Goal: Information Seeking & Learning: Learn about a topic

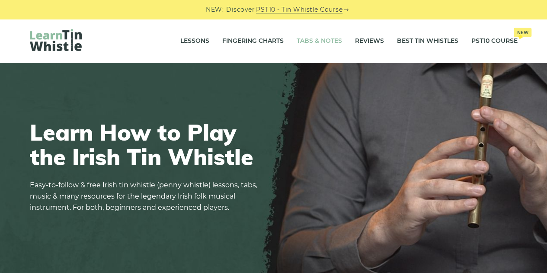
click at [310, 42] on link "Tabs & Notes" at bounding box center [319, 41] width 45 height 22
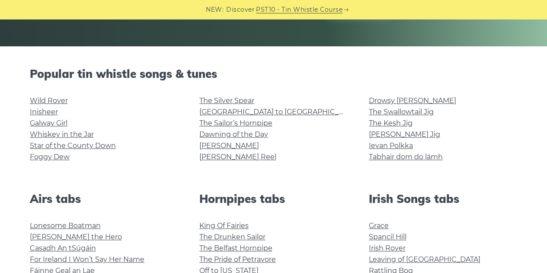
scroll to position [183, 0]
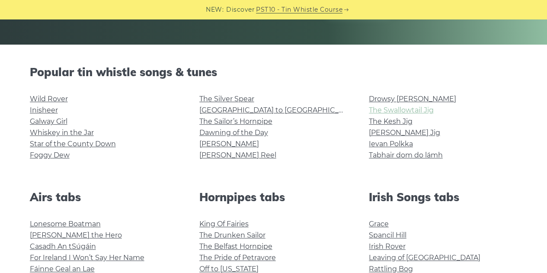
click at [420, 111] on link "The Swallowtail Jig" at bounding box center [401, 110] width 65 height 8
click at [229, 156] on link "[PERSON_NAME] Reel" at bounding box center [238, 155] width 77 height 8
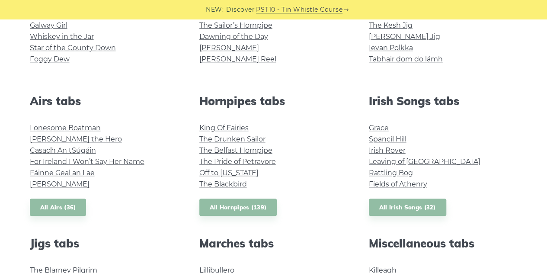
scroll to position [287, 0]
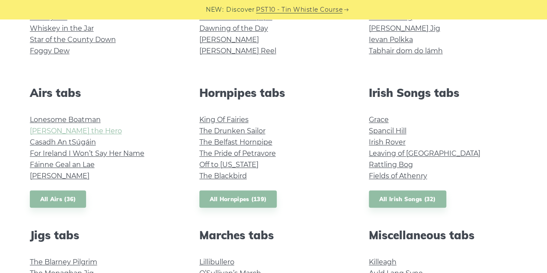
click at [63, 128] on link "Hector the Hero" at bounding box center [76, 131] width 92 height 8
click at [57, 174] on link "Planxty Davis" at bounding box center [60, 176] width 60 height 8
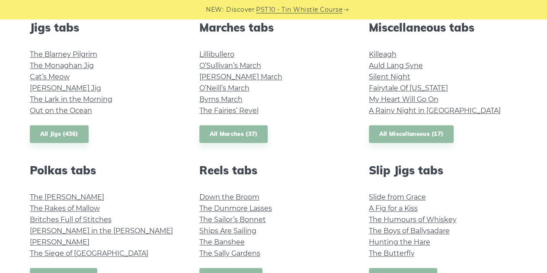
scroll to position [499, 0]
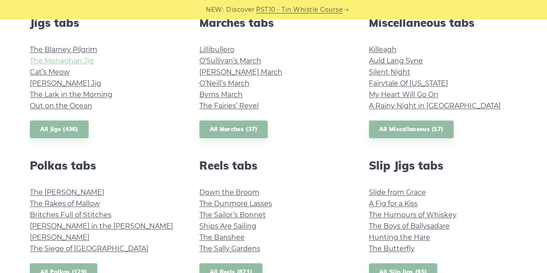
click at [68, 63] on link "The Monaghan Jig" at bounding box center [62, 61] width 64 height 8
click at [61, 128] on link "All Jigs (436)" at bounding box center [59, 129] width 59 height 18
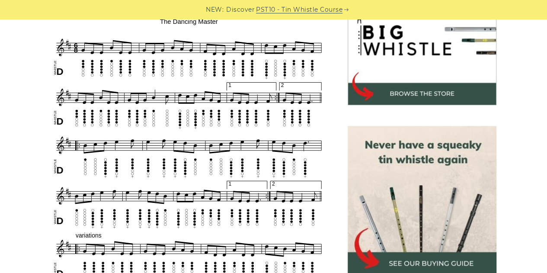
scroll to position [295, 0]
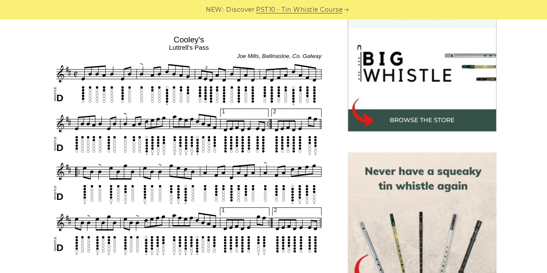
scroll to position [267, 0]
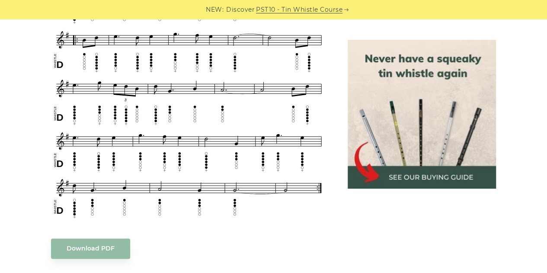
scroll to position [476, 0]
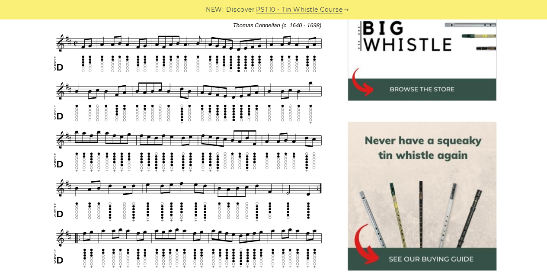
scroll to position [299, 0]
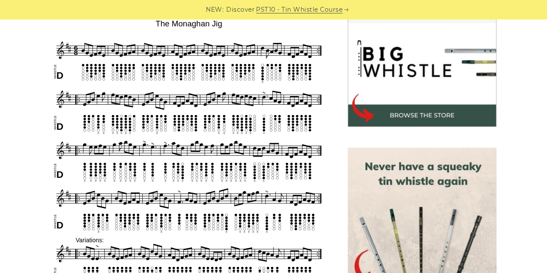
scroll to position [268, 0]
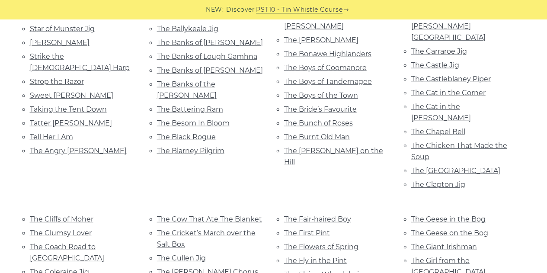
scroll to position [1150, 0]
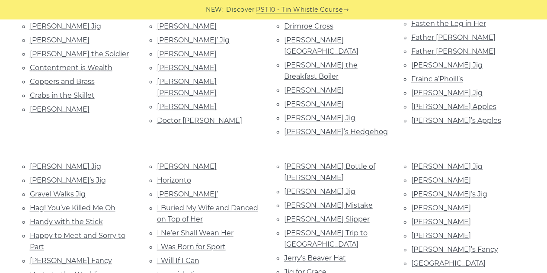
scroll to position [434, 0]
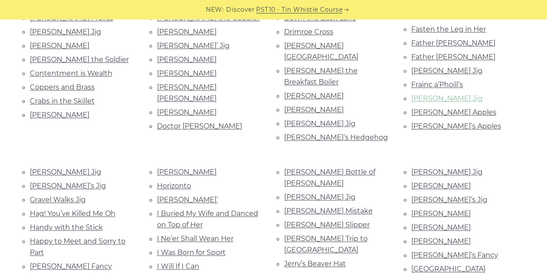
click at [429, 94] on link "Garrett Barry’s Jig" at bounding box center [447, 98] width 71 height 8
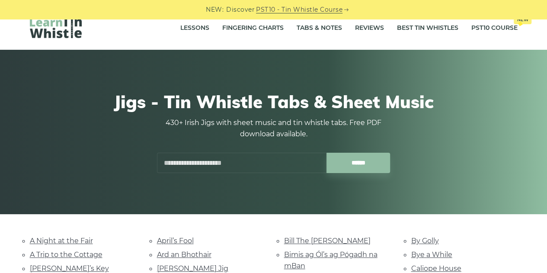
scroll to position [1, 0]
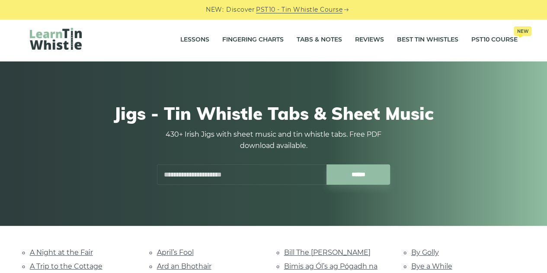
click at [259, 174] on input "text" at bounding box center [242, 174] width 170 height 20
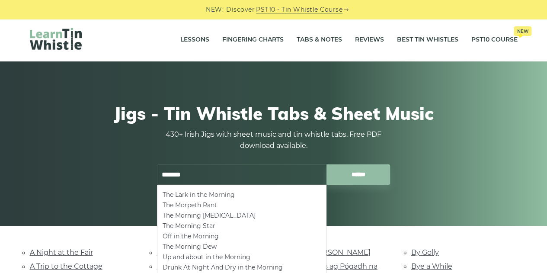
click at [175, 206] on li "The Morpeth Rant" at bounding box center [242, 205] width 158 height 10
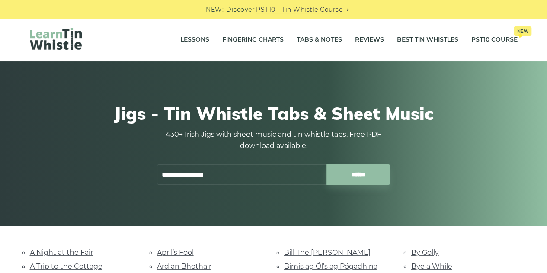
type input "**********"
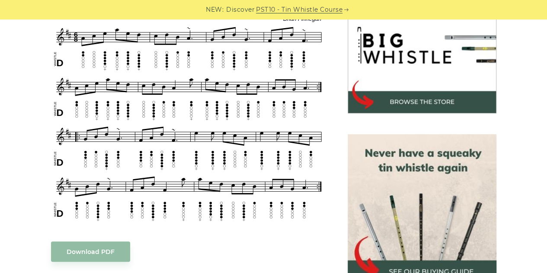
scroll to position [285, 0]
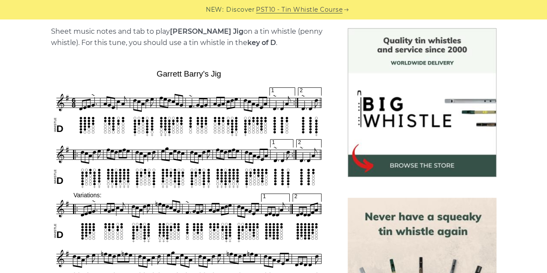
scroll to position [232, 0]
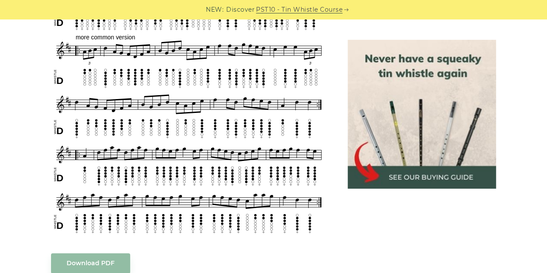
scroll to position [477, 0]
